Goal: Ask a question: Seek information or help from site administrators or community

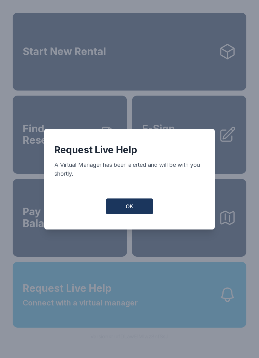
click at [126, 209] on span "OK" at bounding box center [130, 206] width 8 height 8
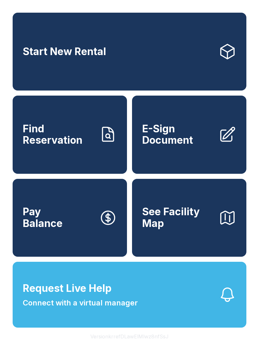
click at [89, 293] on button "Request Live Help Connect with a virtual manager" at bounding box center [130, 295] width 234 height 66
click at [104, 296] on span "Request Live Help" at bounding box center [67, 288] width 89 height 15
click at [106, 326] on button "Request Live Help Connect with a virtual manager" at bounding box center [130, 295] width 234 height 66
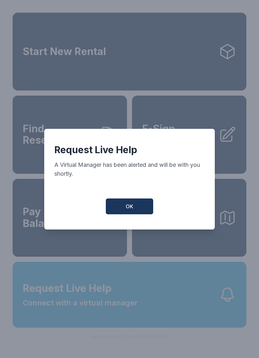
click at [124, 214] on button "OK" at bounding box center [129, 206] width 47 height 16
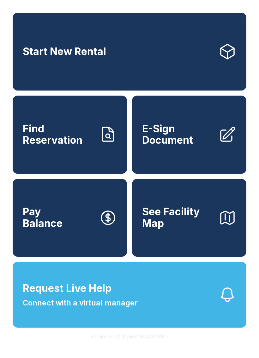
click at [97, 308] on span "Connect with a virtual manager" at bounding box center [80, 302] width 115 height 11
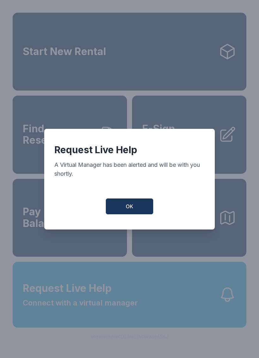
click at [132, 226] on div "Request Live Help A Virtual Manager has been alerted and will be with you short…" at bounding box center [129, 179] width 171 height 101
click at [139, 203] on button "OK" at bounding box center [129, 206] width 47 height 16
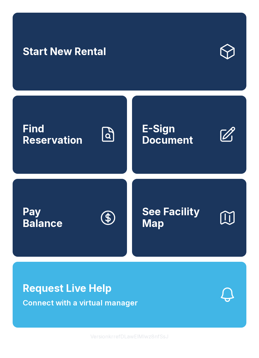
click at [79, 308] on span "Connect with a virtual manager" at bounding box center [80, 302] width 115 height 11
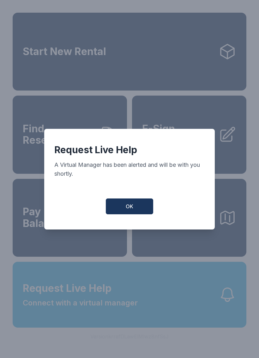
click at [135, 197] on div "Request Live Help A Virtual Manager has been alerted and will be with you short…" at bounding box center [129, 179] width 171 height 101
click at [143, 214] on button "OK" at bounding box center [129, 206] width 47 height 16
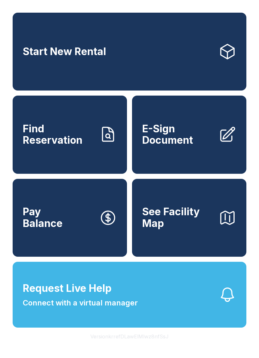
click at [70, 236] on button "Pay Balance" at bounding box center [70, 218] width 114 height 78
